Goal: Task Accomplishment & Management: Use online tool/utility

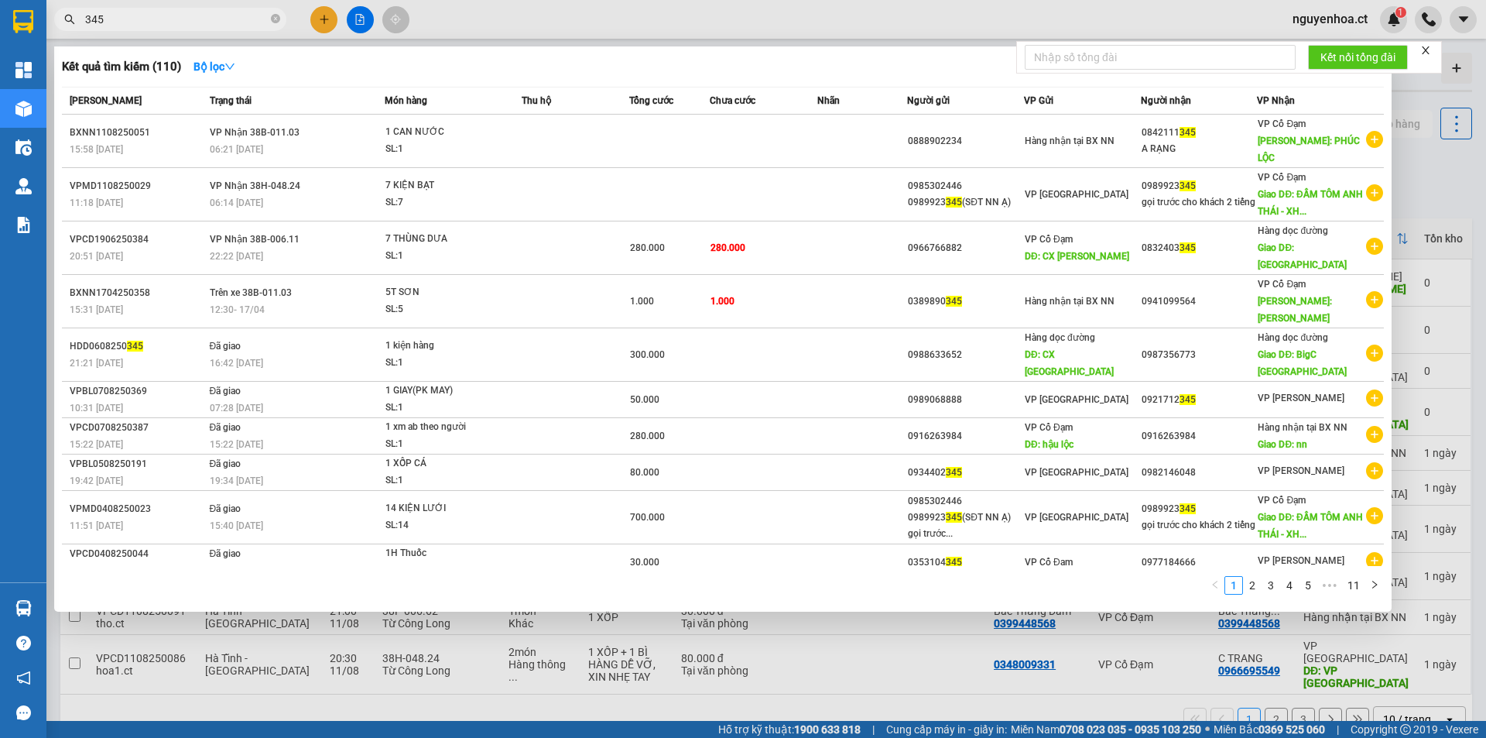
click at [169, 16] on input "345" at bounding box center [176, 19] width 183 height 17
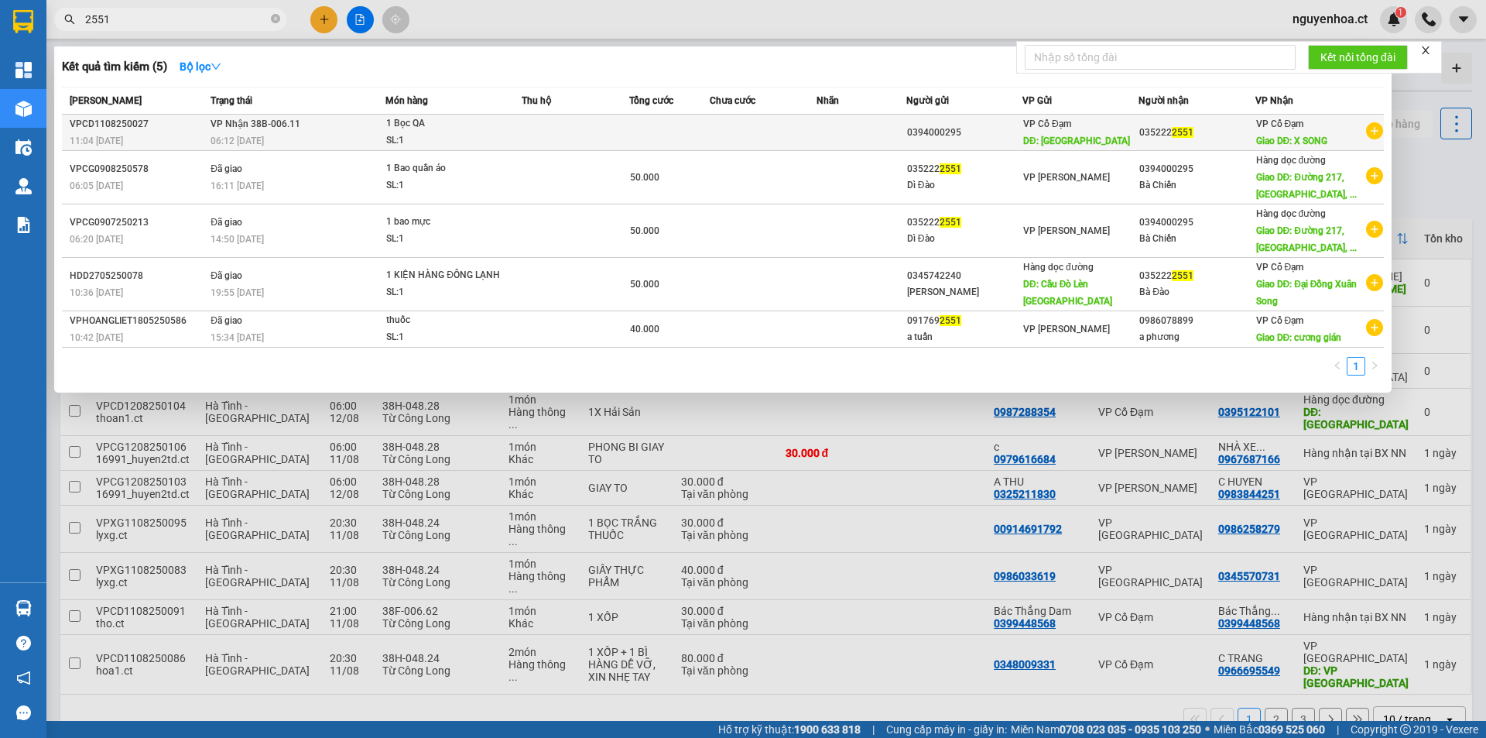
type input "2551"
click at [379, 129] on td "VP Nhận 38B-006.11 06:12 [DATE]" at bounding box center [296, 133] width 179 height 36
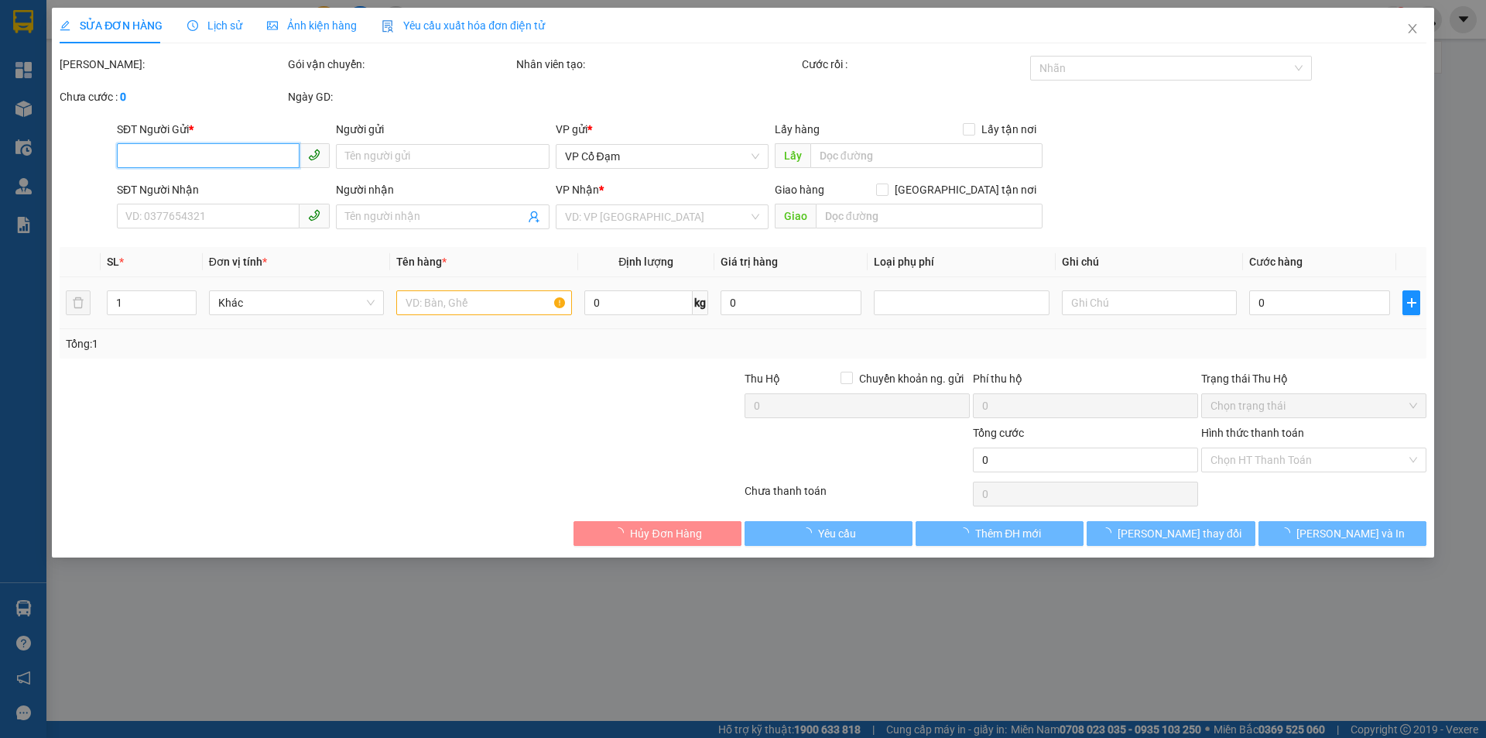
type input "0394000295"
type input "[GEOGRAPHIC_DATA]"
type input "0352222551"
type input "X SONG"
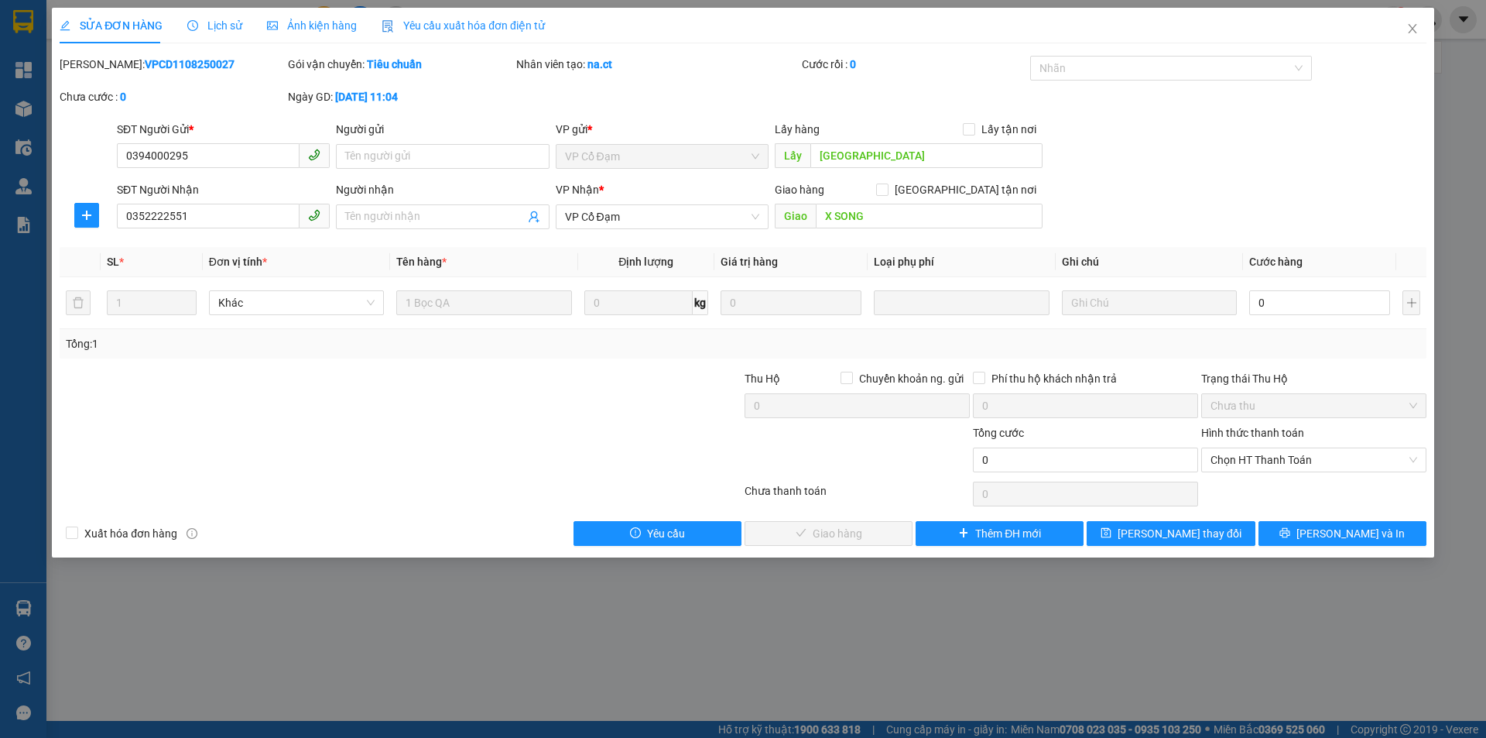
click at [220, 23] on span "Lịch sử" at bounding box center [214, 25] width 55 height 12
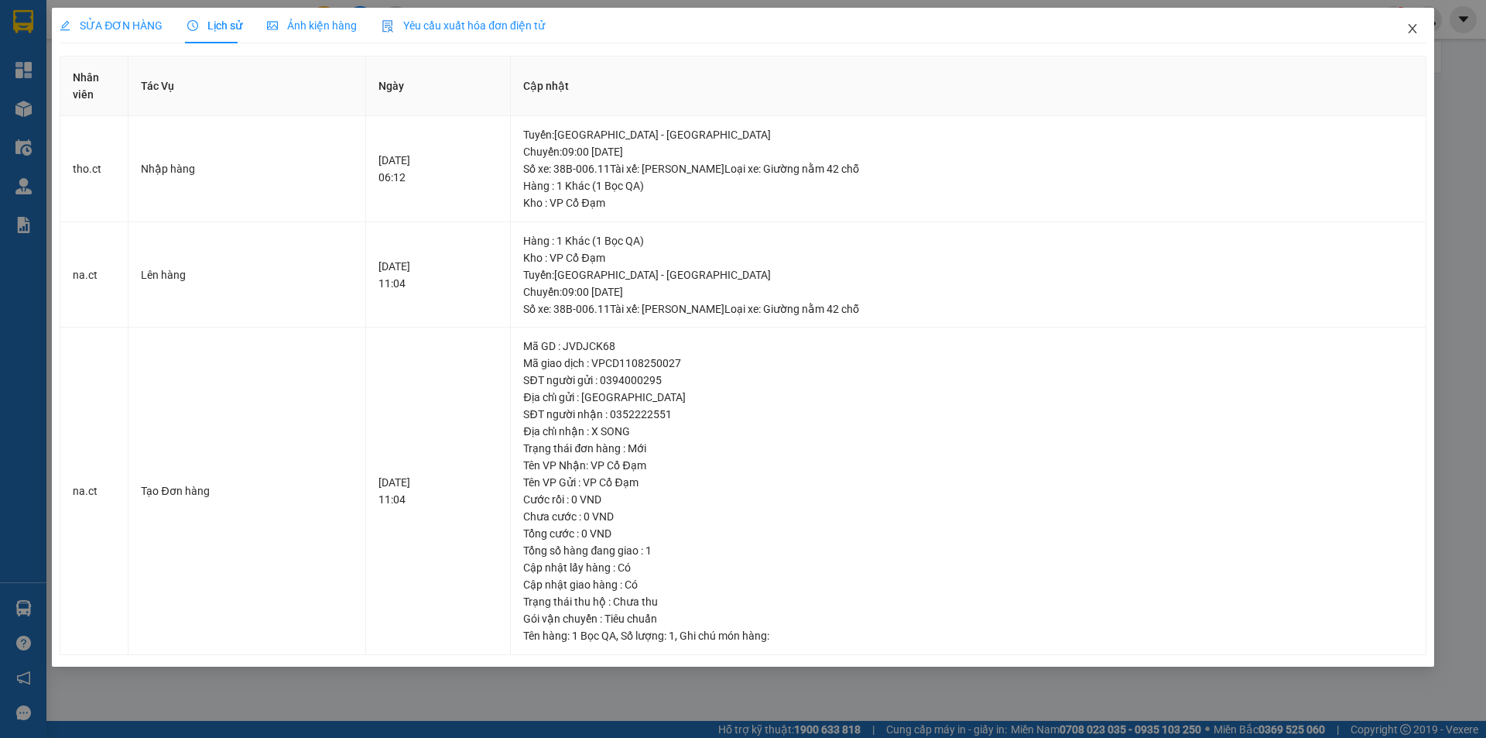
click at [1409, 31] on icon "close" at bounding box center [1412, 28] width 12 height 12
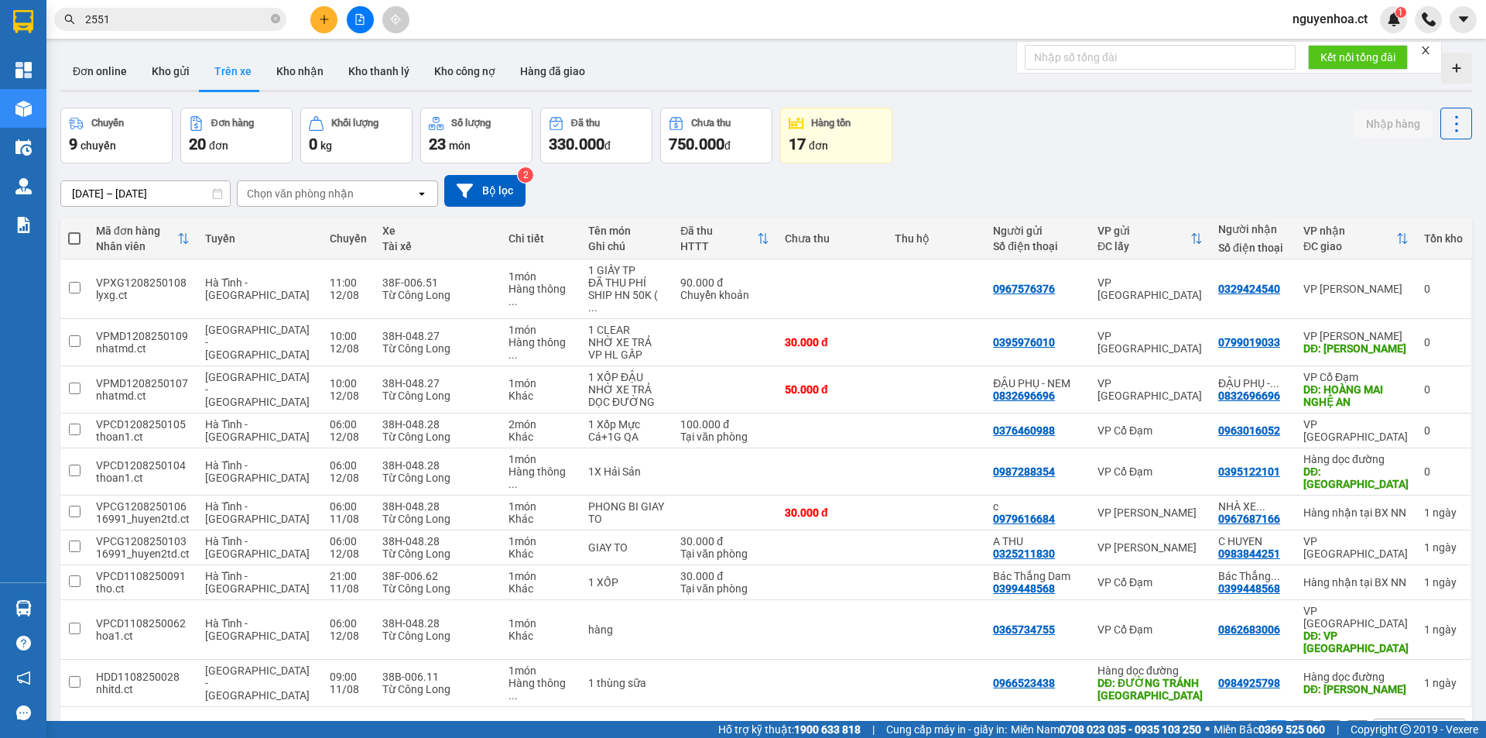
click at [132, 18] on input "2551" at bounding box center [176, 19] width 183 height 17
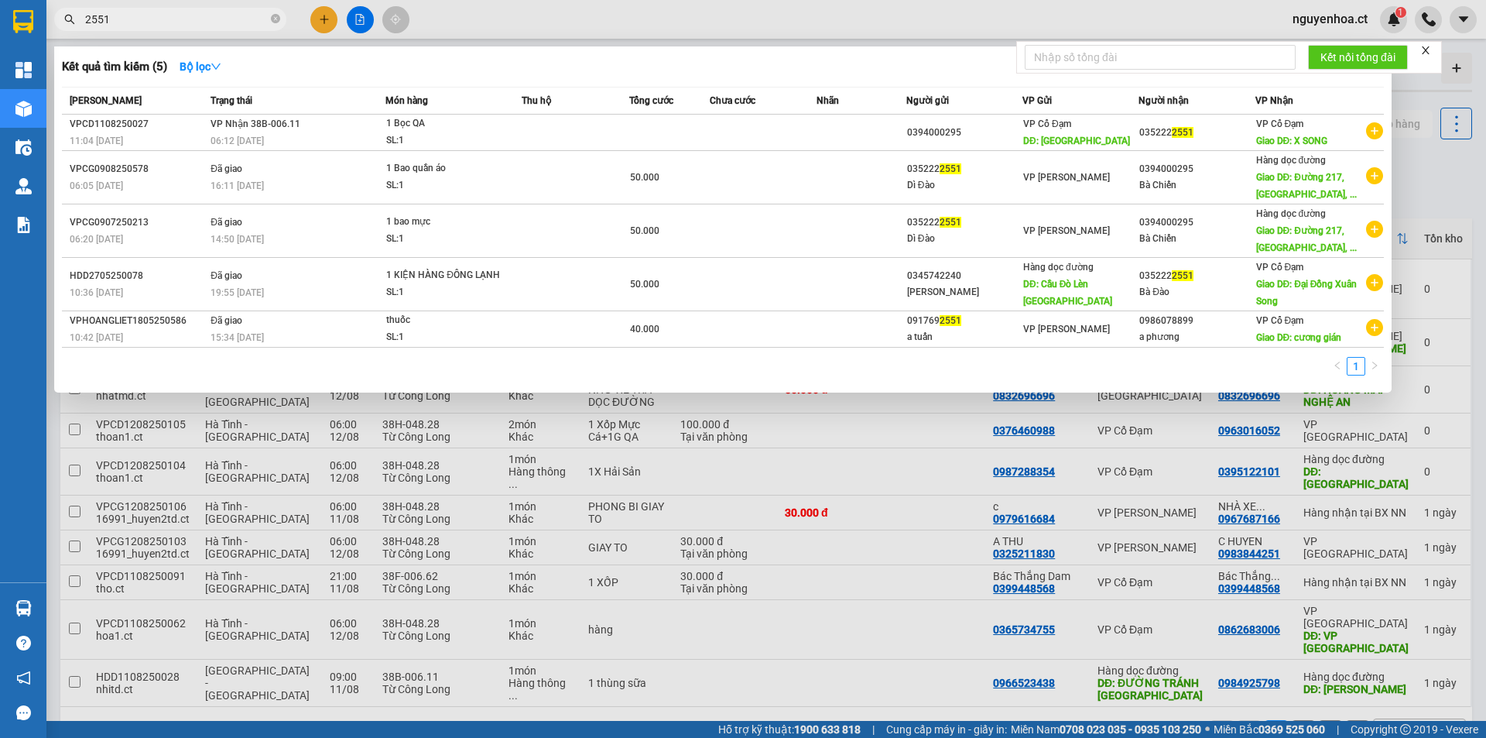
click at [132, 18] on input "2551" at bounding box center [176, 19] width 183 height 17
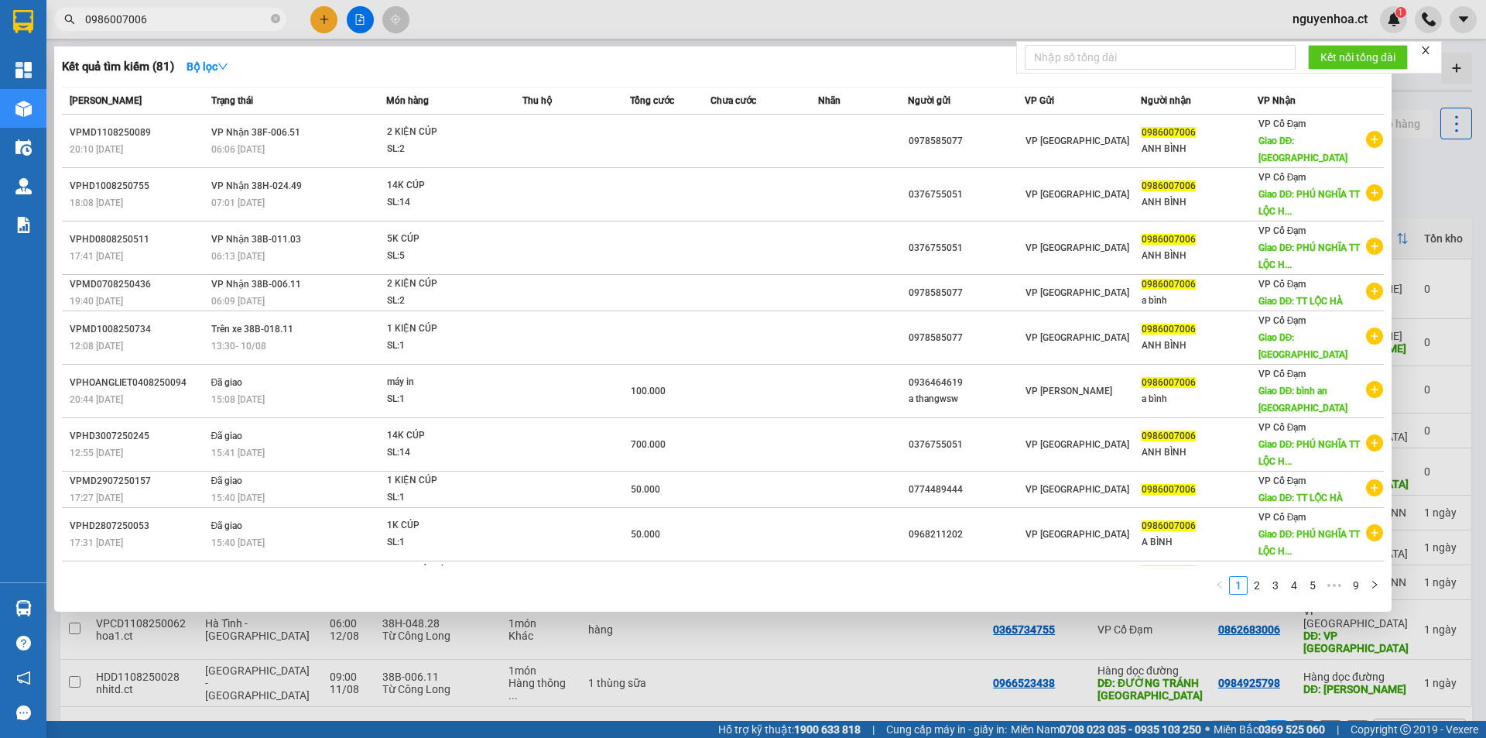
type input "0986007006"
click at [276, 22] on icon "close-circle" at bounding box center [275, 18] width 9 height 9
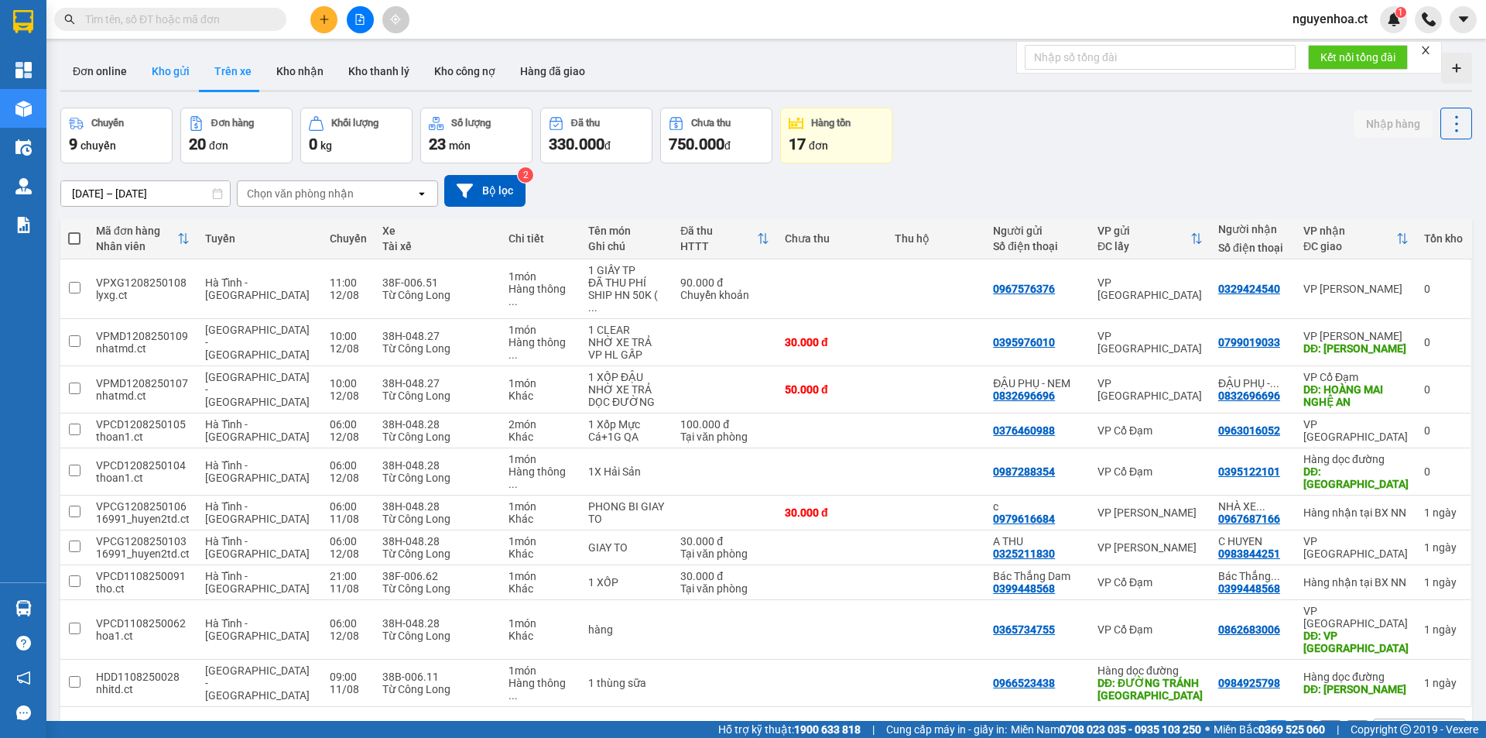
click at [179, 76] on button "Kho gửi" at bounding box center [170, 71] width 63 height 37
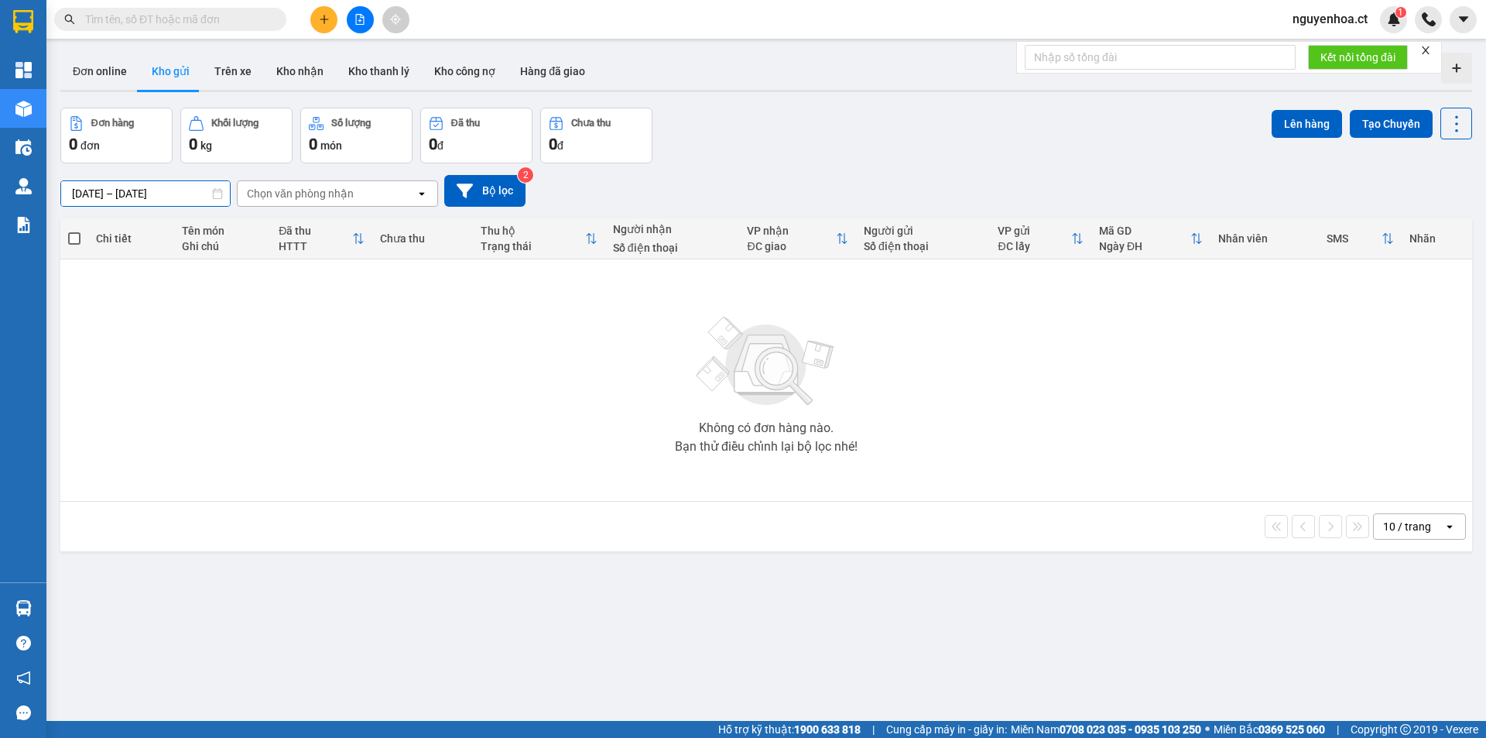
click at [121, 188] on input "[DATE] – [DATE]" at bounding box center [145, 193] width 169 height 25
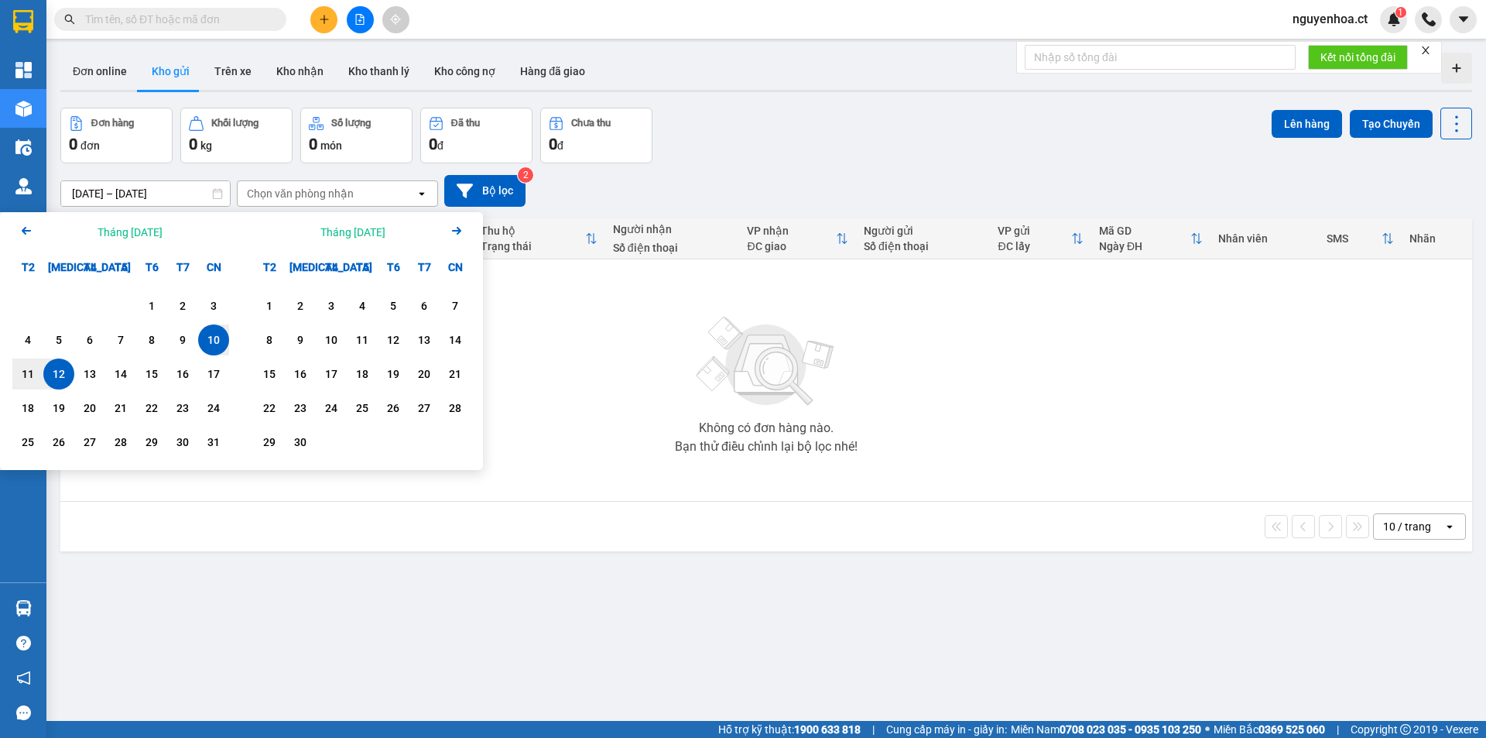
click at [23, 232] on icon "Previous month." at bounding box center [26, 231] width 9 height 8
click at [64, 306] on div "1" at bounding box center [59, 305] width 22 height 19
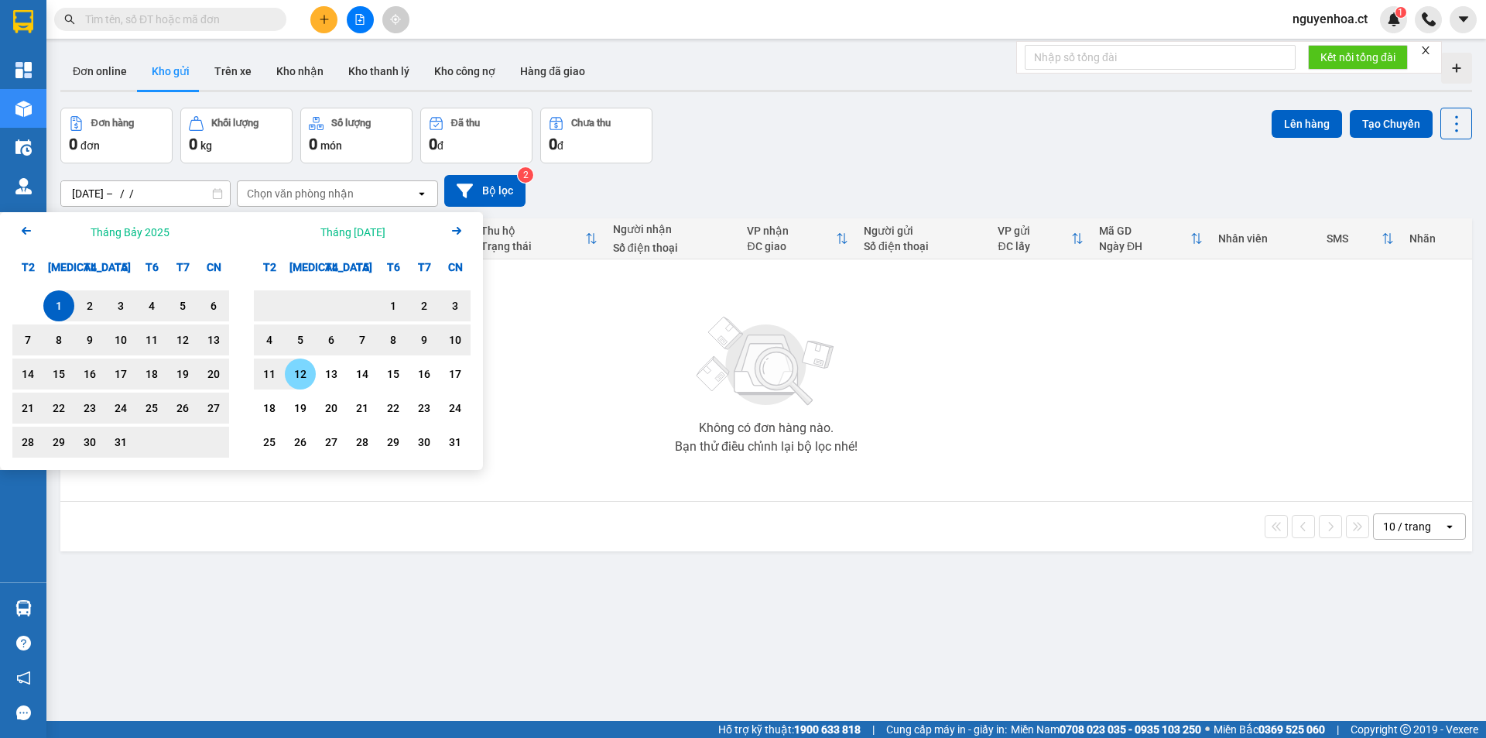
click at [307, 374] on div "12" at bounding box center [300, 374] width 22 height 19
type input "[DATE] – [DATE]"
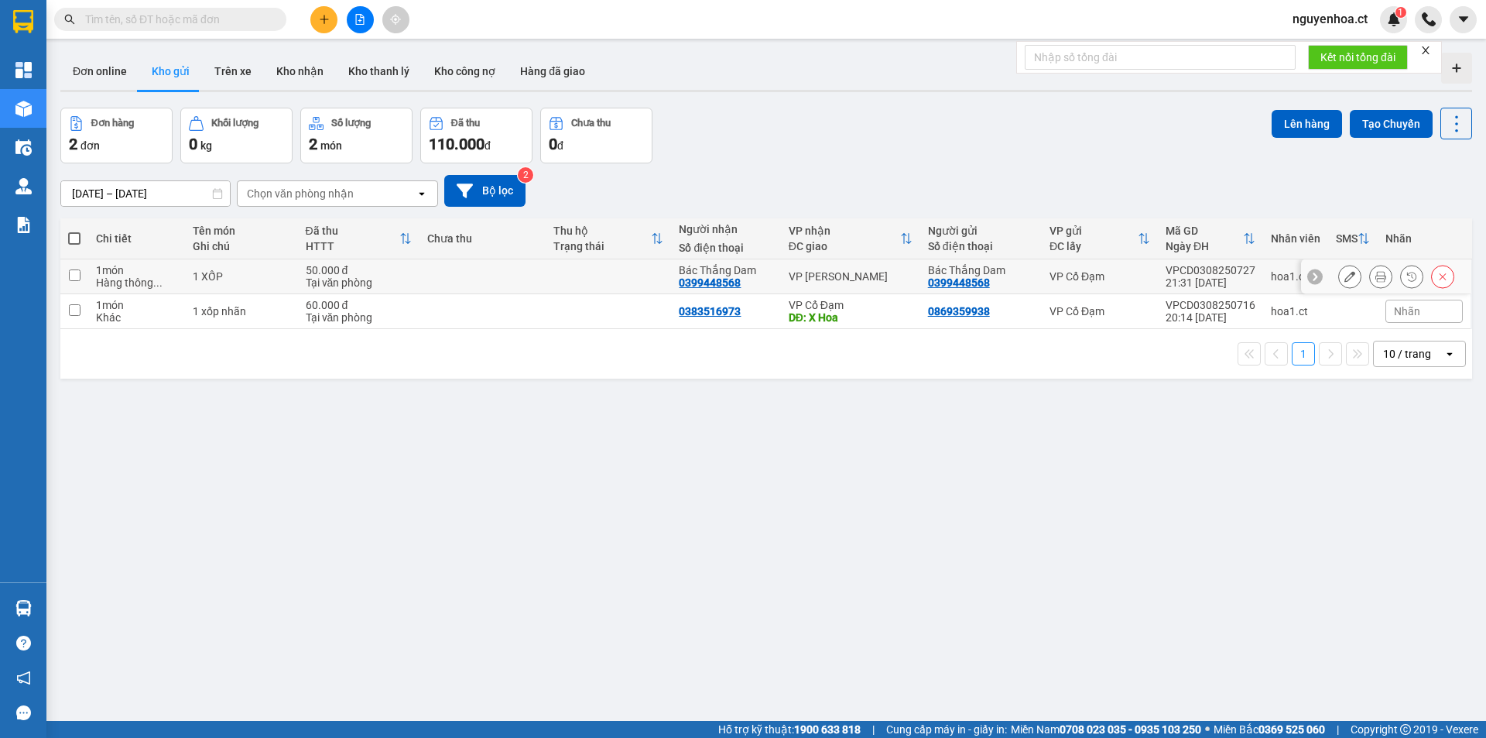
click at [946, 284] on div "0399448568" at bounding box center [959, 282] width 62 height 12
click at [945, 285] on div "0399448568" at bounding box center [959, 282] width 62 height 12
copy div "0399448568"
click at [114, 20] on input "text" at bounding box center [176, 19] width 183 height 17
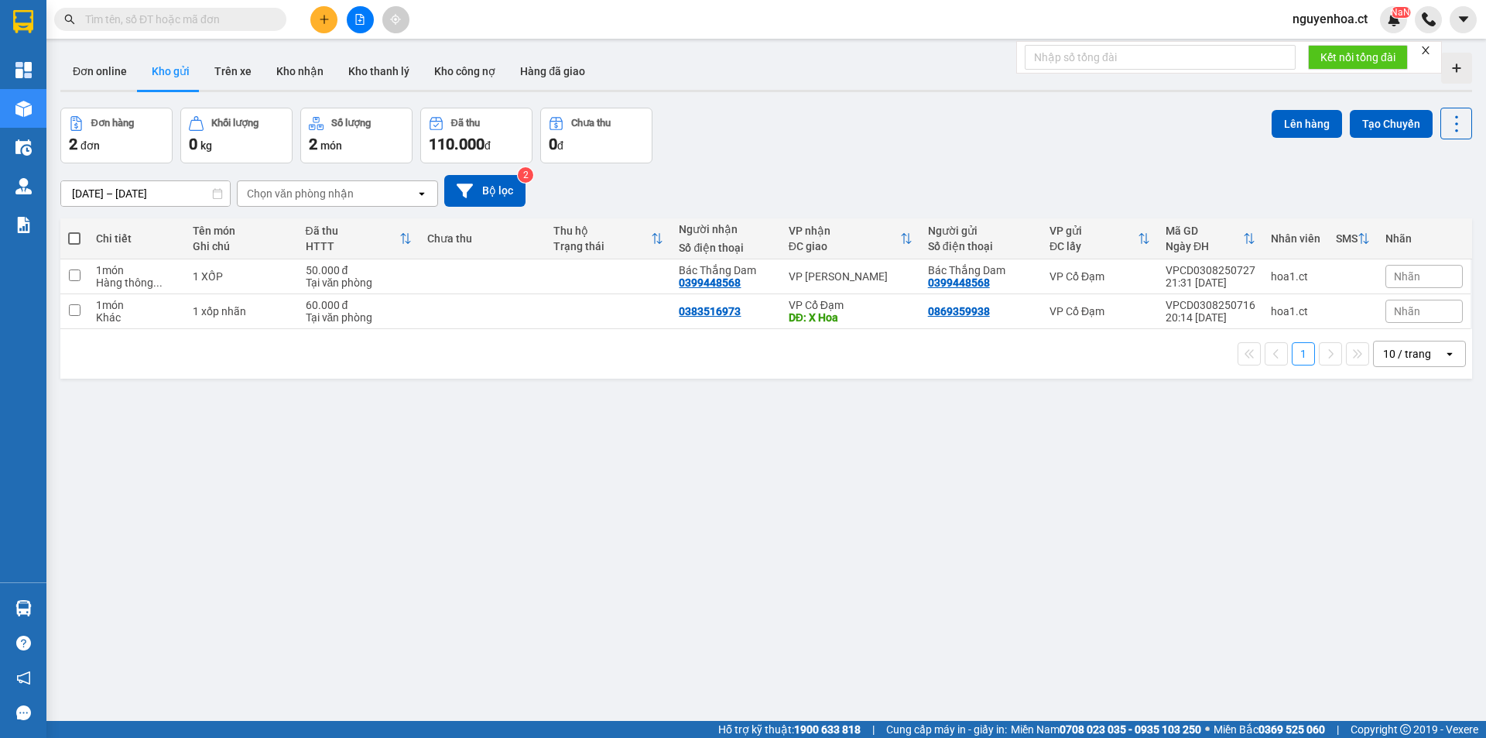
paste input "0399448568"
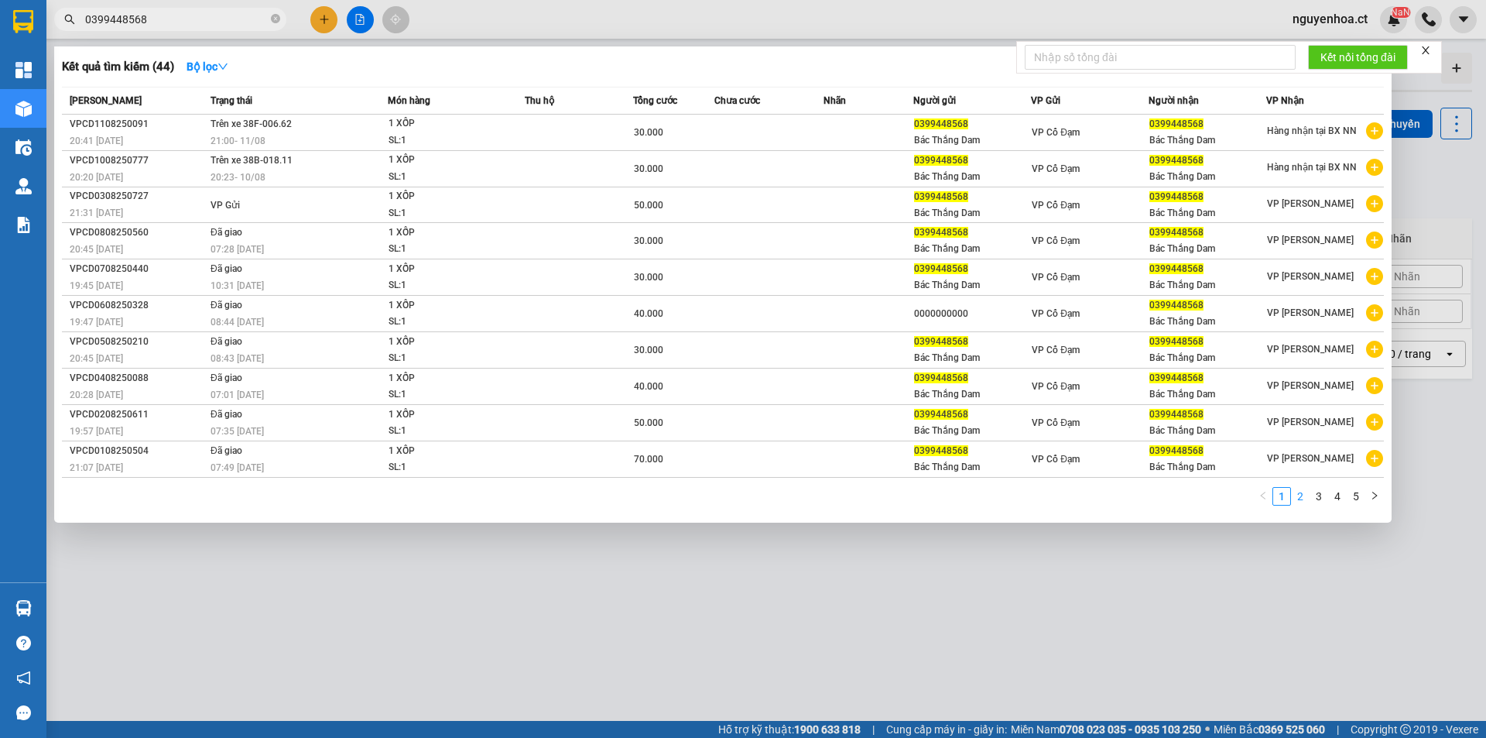
type input "0399448568"
click at [1302, 491] on link "2" at bounding box center [1300, 496] width 17 height 17
